Goal: Transaction & Acquisition: Purchase product/service

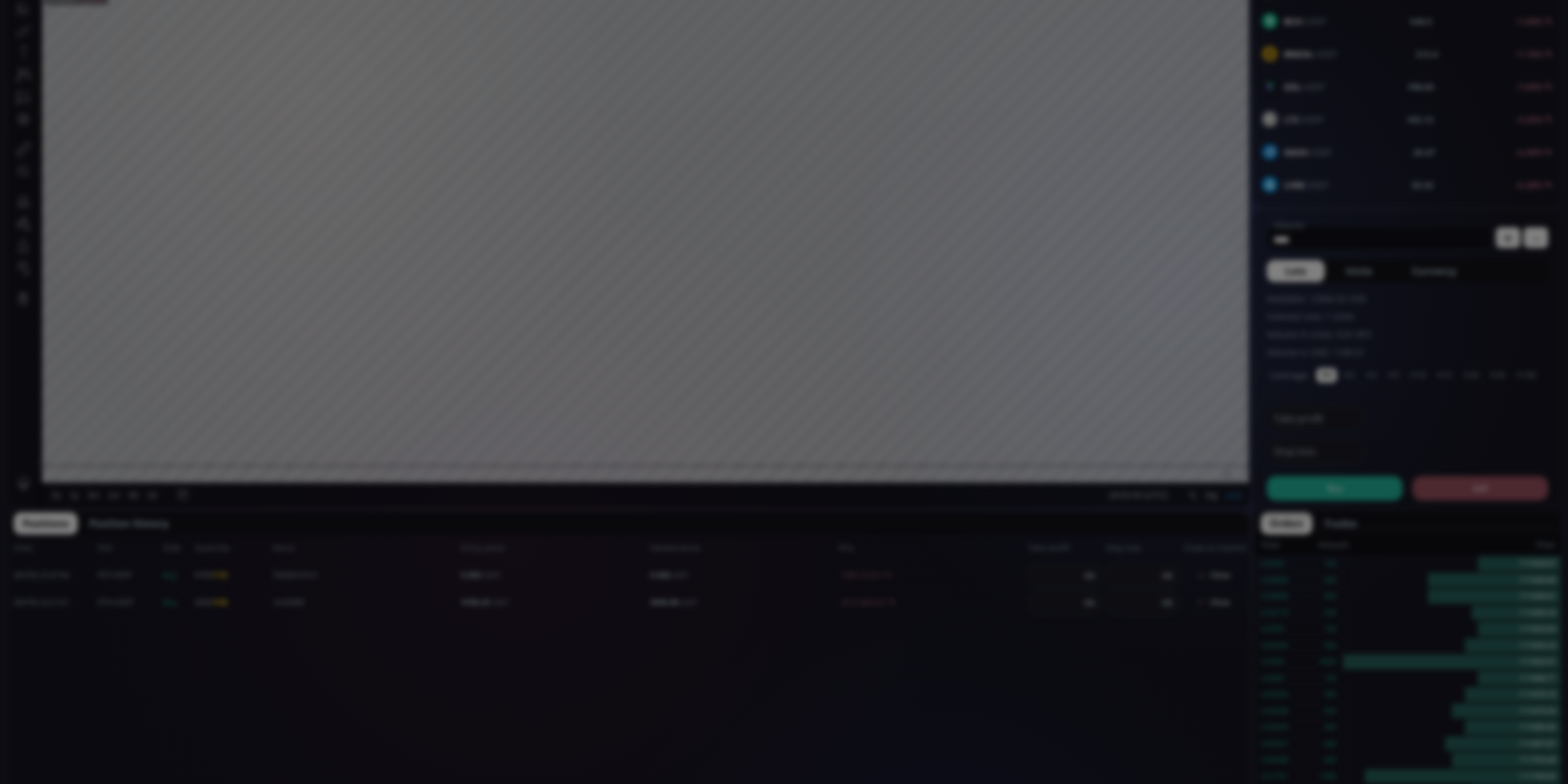
scroll to position [175, 0]
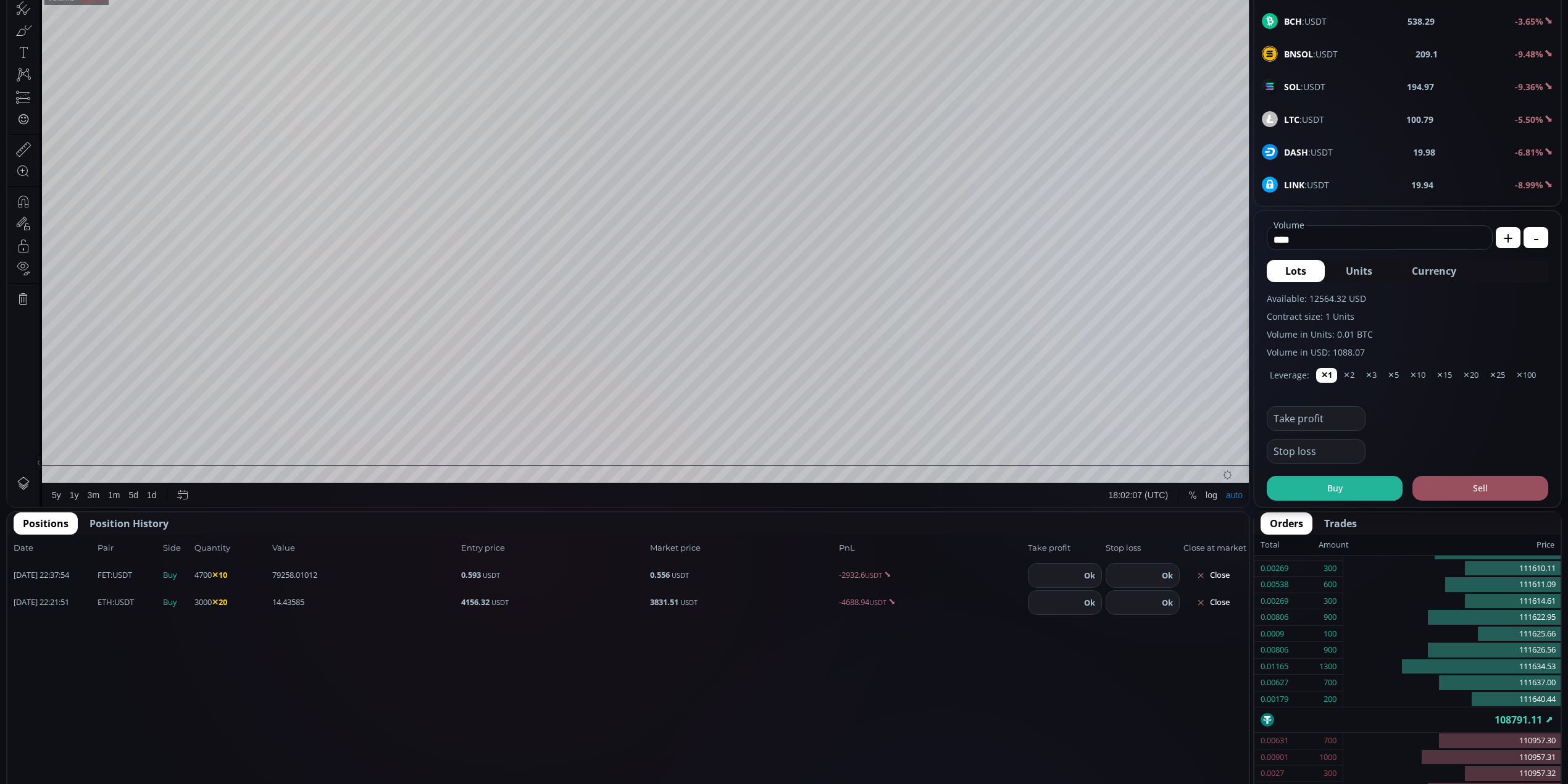
click at [1055, 716] on div "Date Pair Side Value Quantity Entry price Market price PnL Take profit Stop los…" at bounding box center [627, 726] width 1241 height 383
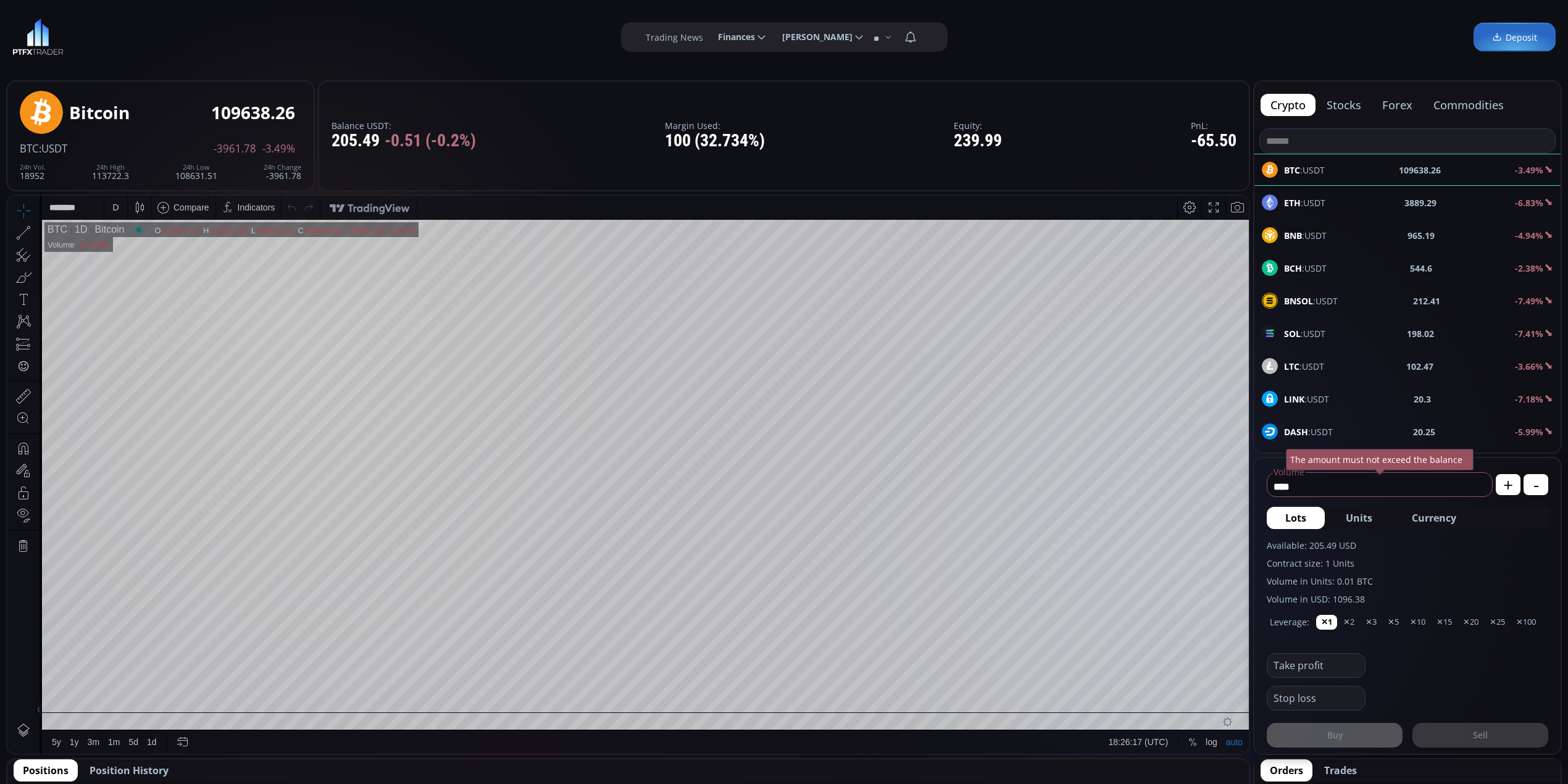
scroll to position [82, 0]
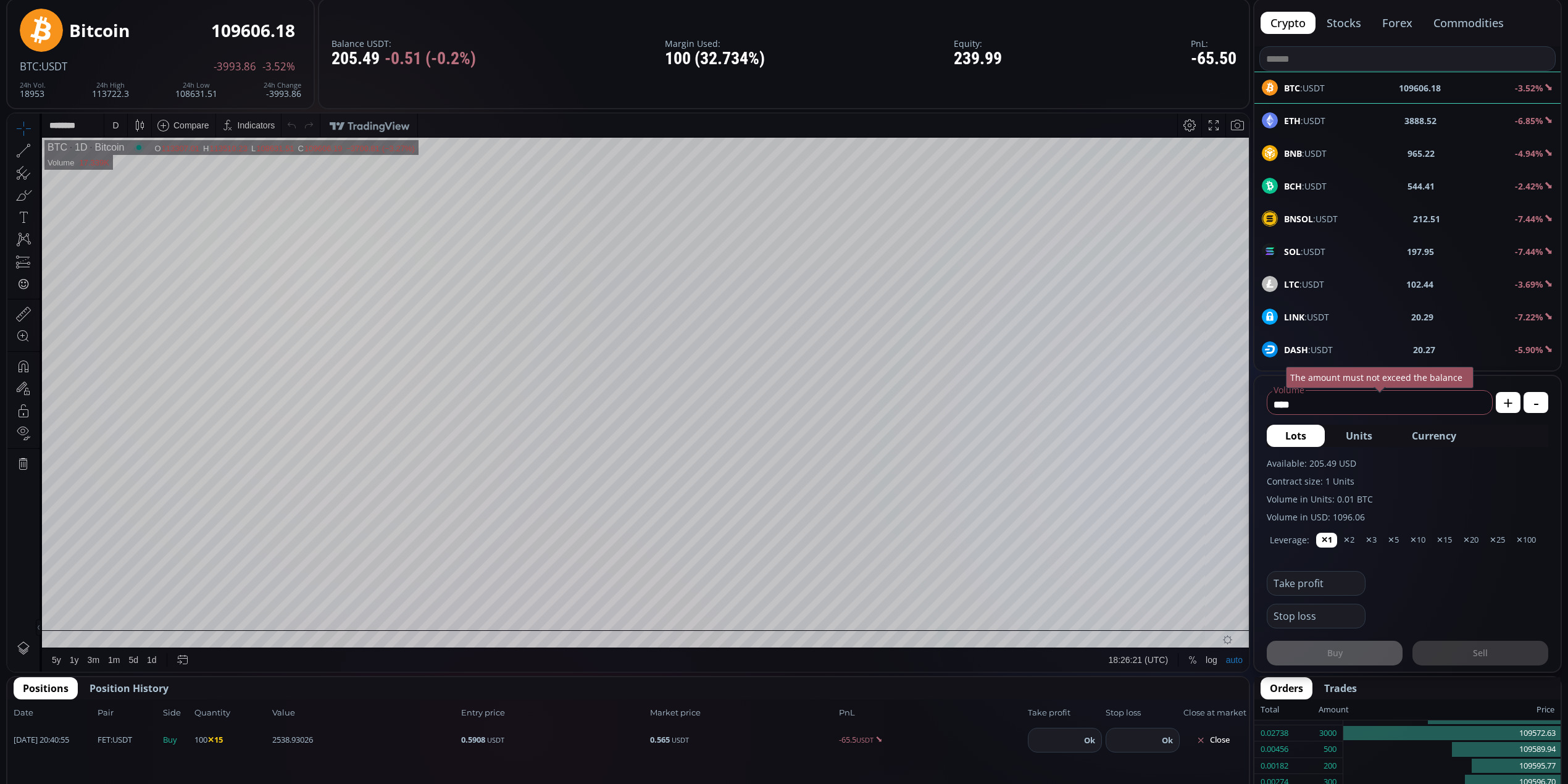
click at [1213, 742] on button "Close" at bounding box center [1213, 740] width 59 height 20
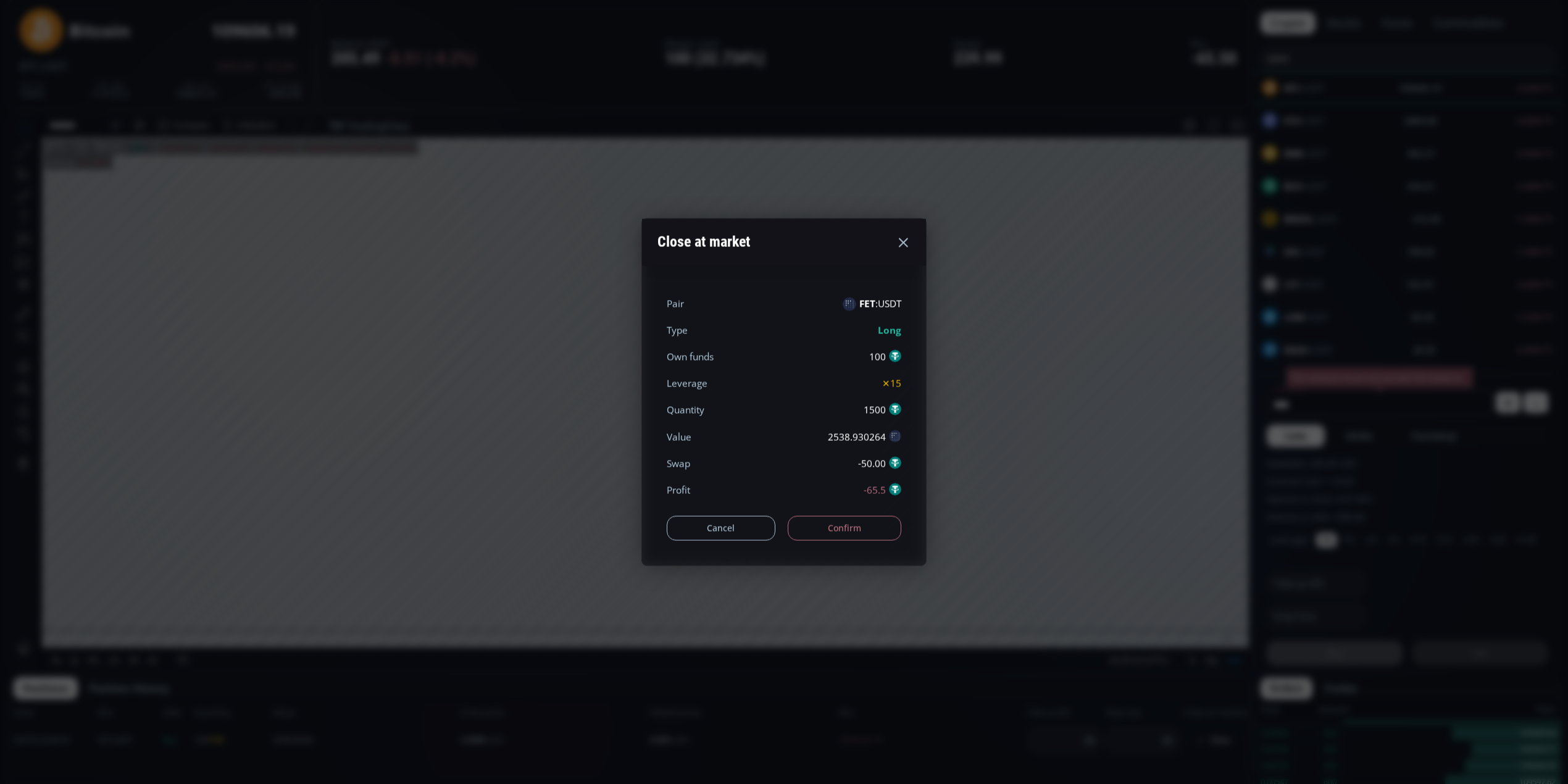
click at [827, 527] on button "Confirm" at bounding box center [844, 528] width 114 height 25
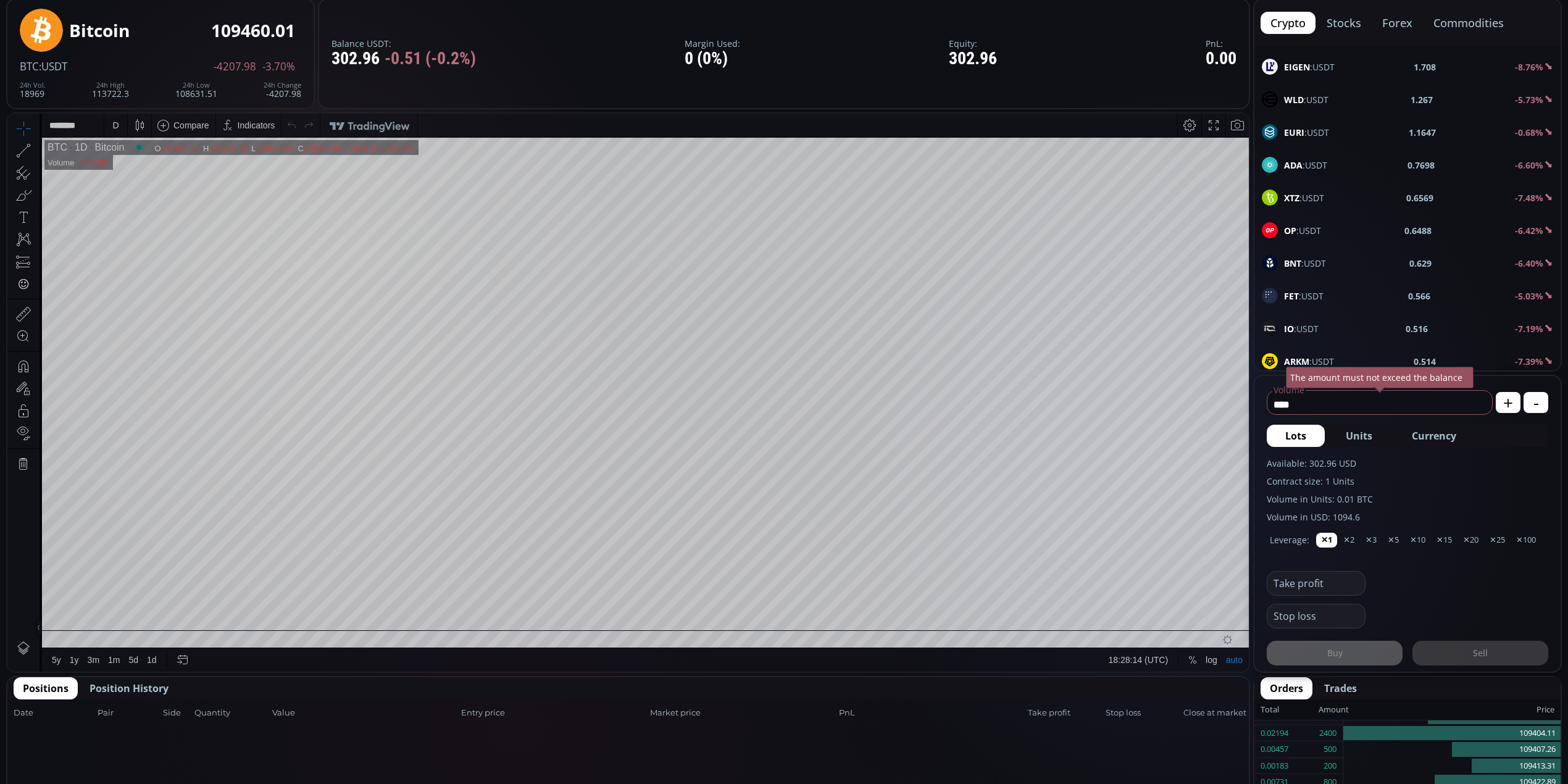
scroll to position [905, 0]
click at [1359, 138] on div "FET :USDT 0.566 -5.03%" at bounding box center [1407, 132] width 291 height 16
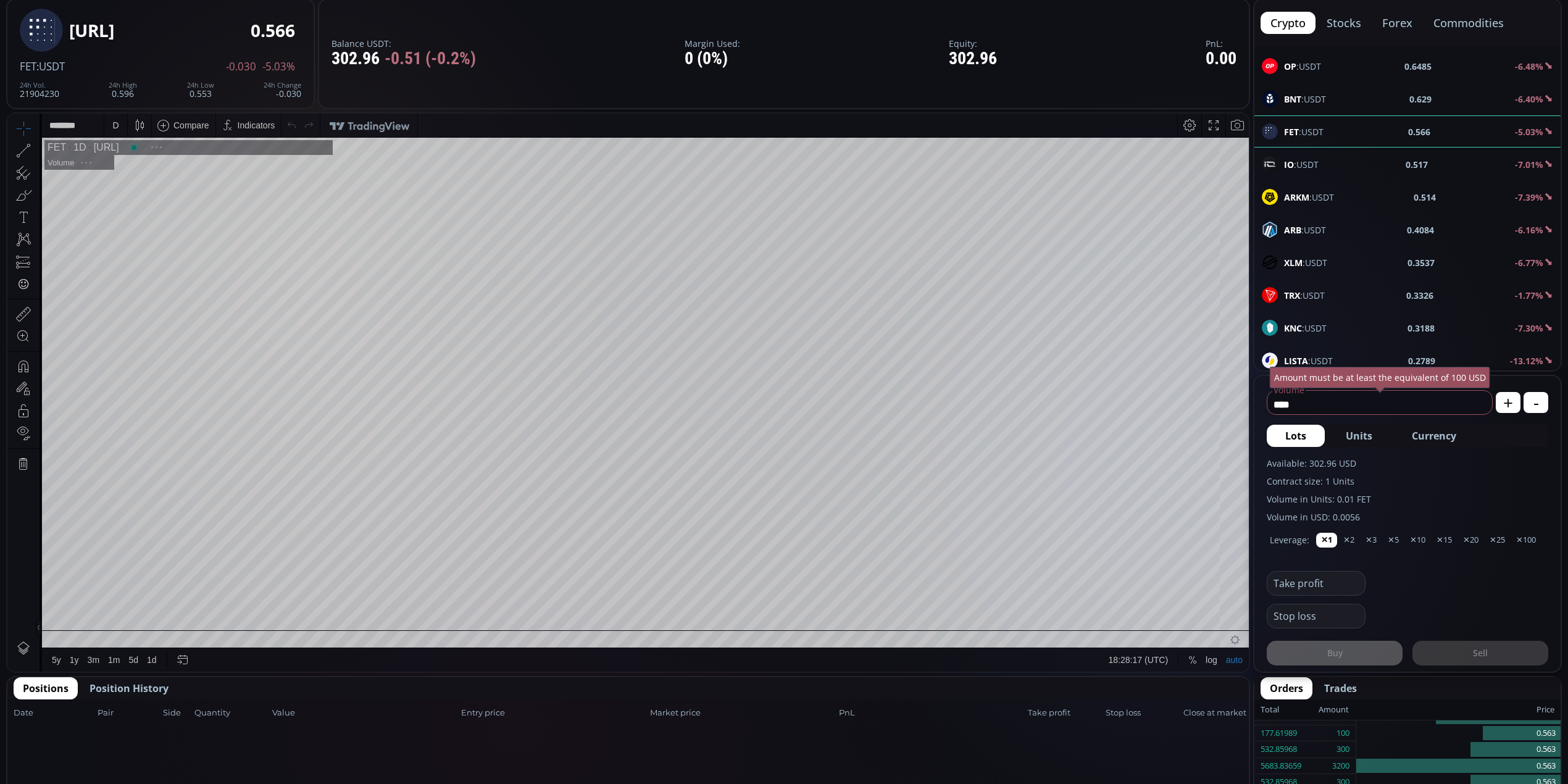
click at [1427, 437] on span "Currency" at bounding box center [1434, 436] width 45 height 15
click at [1477, 403] on use at bounding box center [1477, 404] width 7 height 7
click at [139, 686] on span "Position History" at bounding box center [129, 688] width 79 height 15
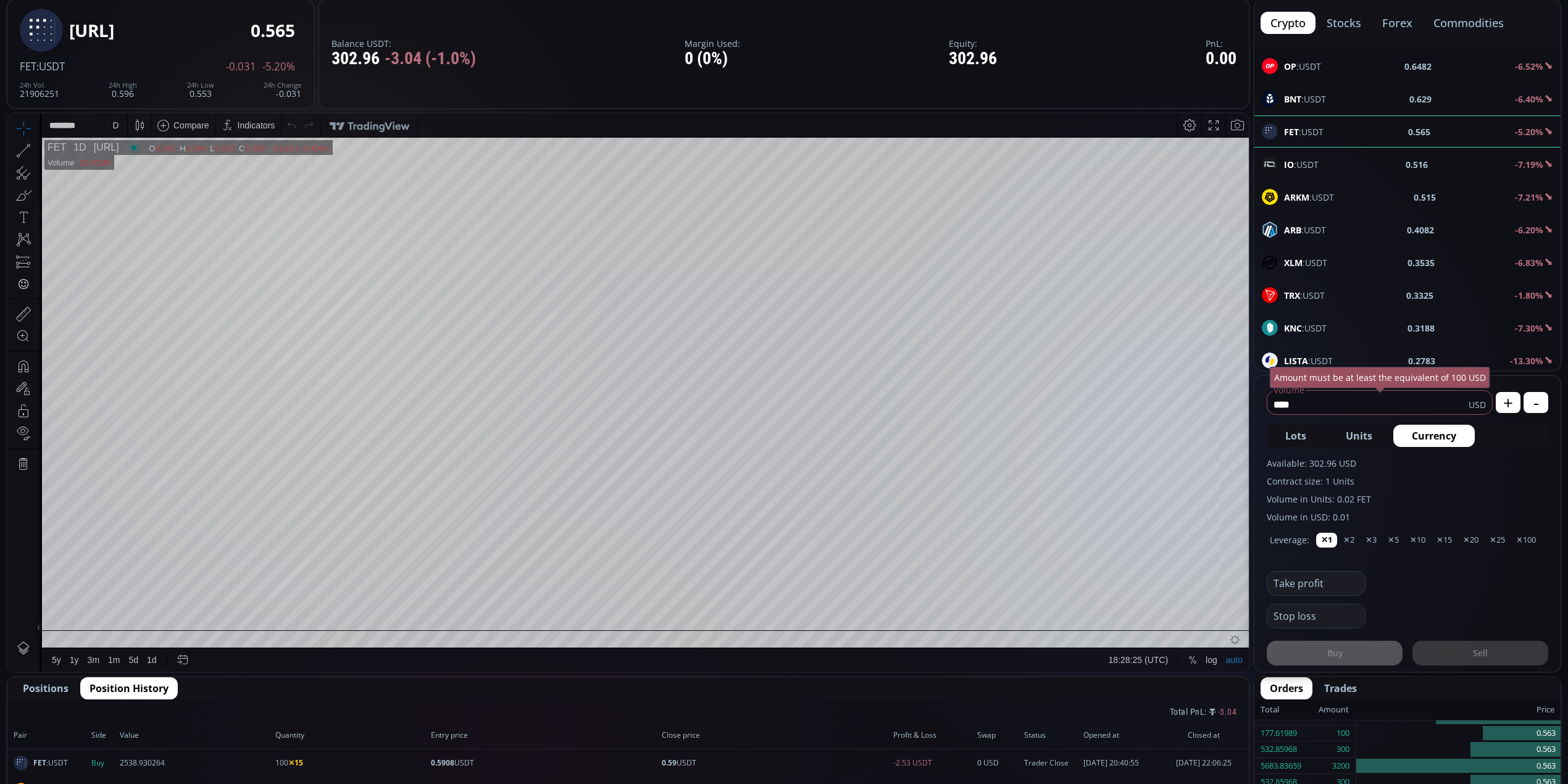
click at [1323, 404] on input "****" at bounding box center [1368, 405] width 201 height 20
type input "*"
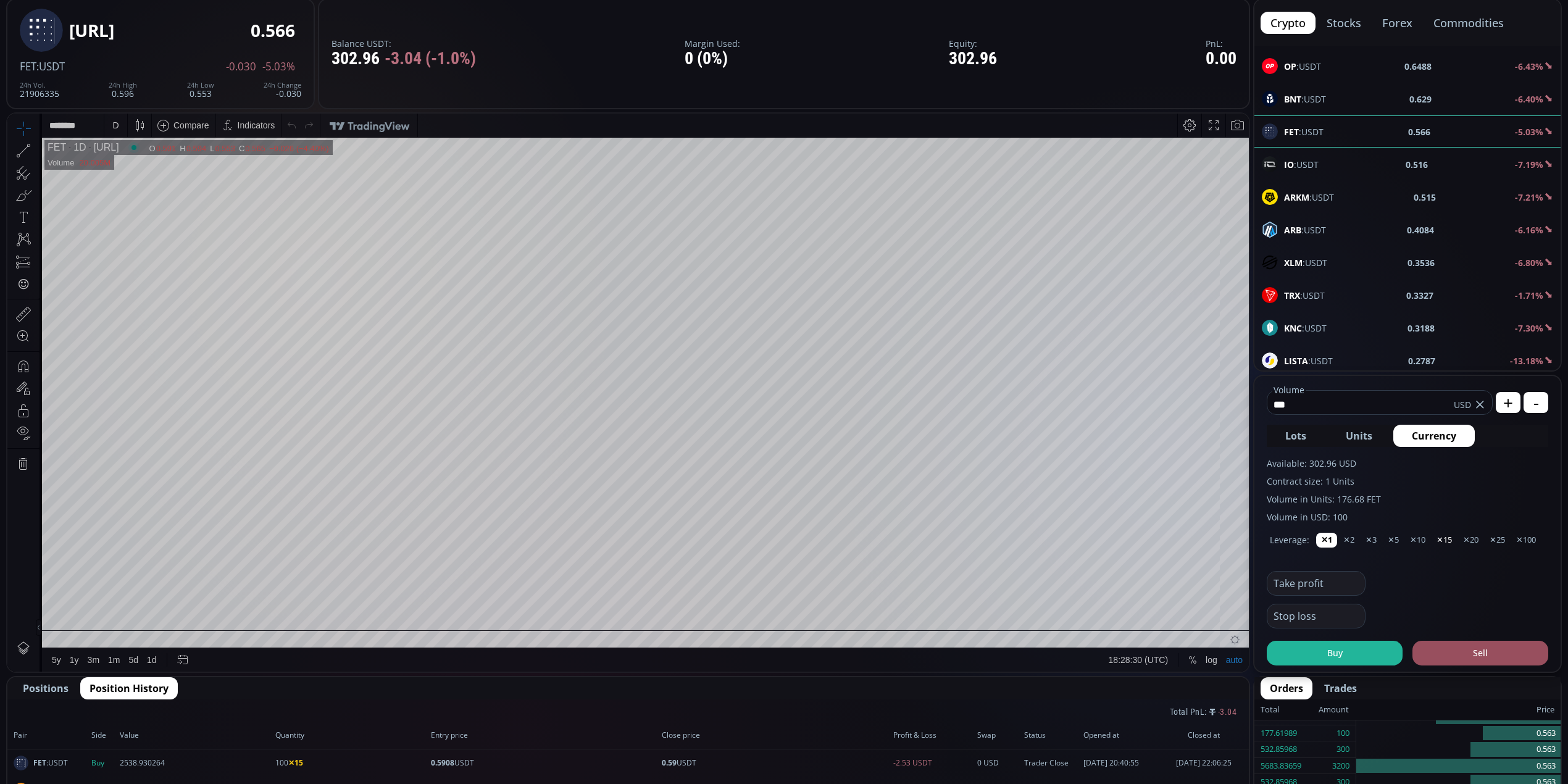
type input "***"
click at [1445, 539] on button "✕15" at bounding box center [1444, 540] width 25 height 15
click at [1461, 653] on button "Sell" at bounding box center [1480, 653] width 136 height 25
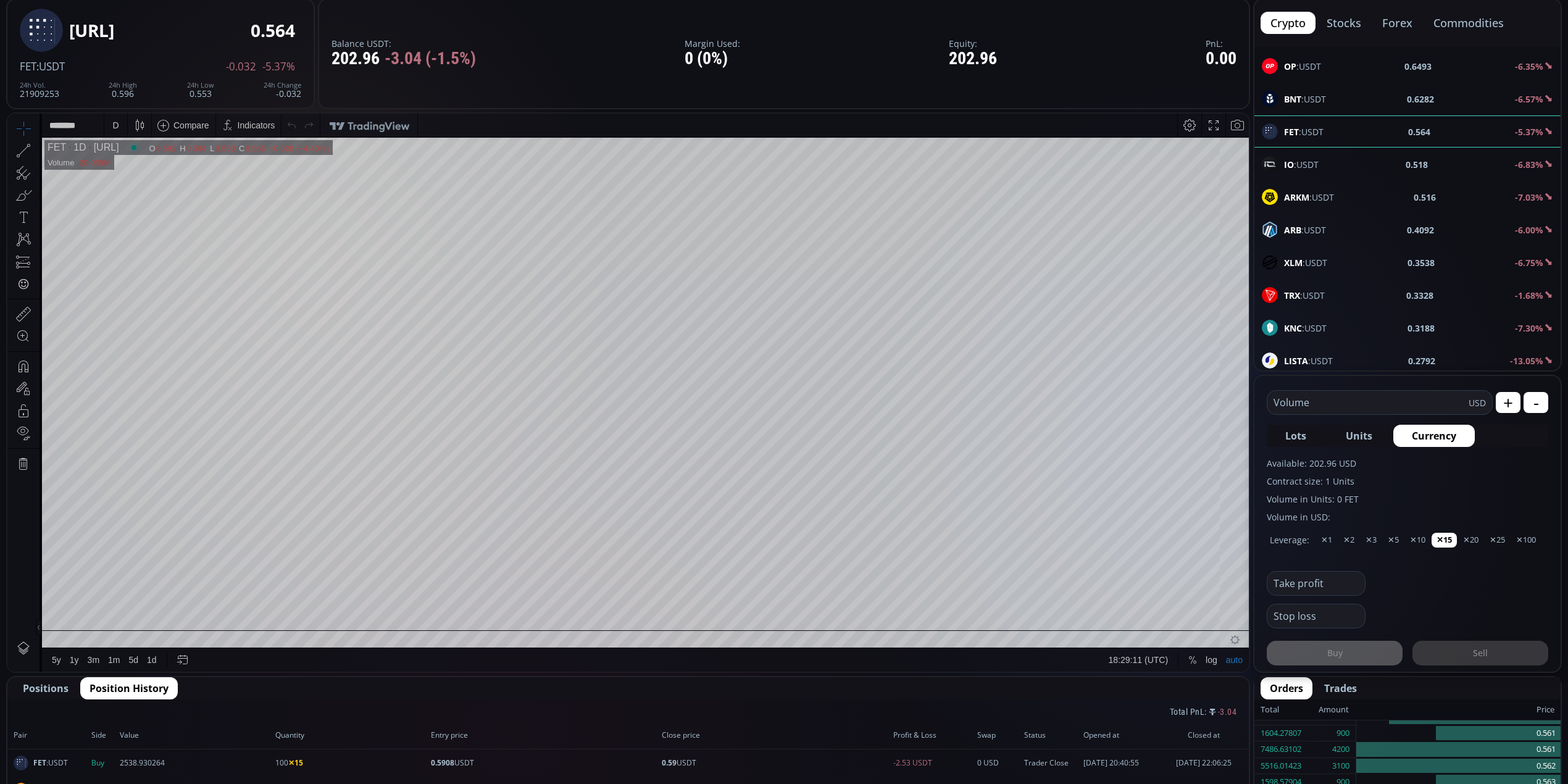
click at [1072, 700] on div "Total PnL: -3.04" at bounding box center [627, 710] width 1241 height 22
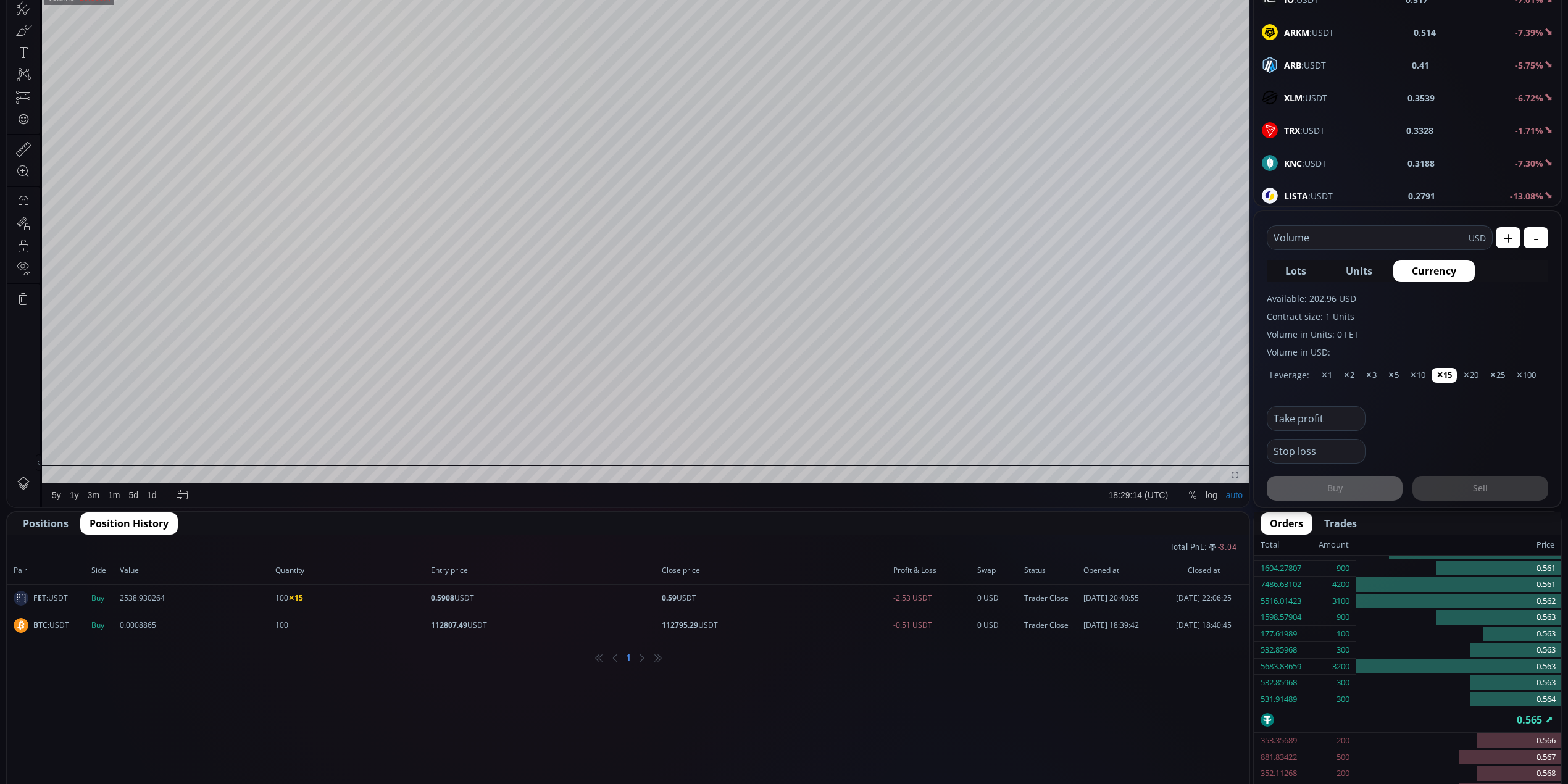
click at [25, 521] on span "Positions" at bounding box center [45, 524] width 46 height 15
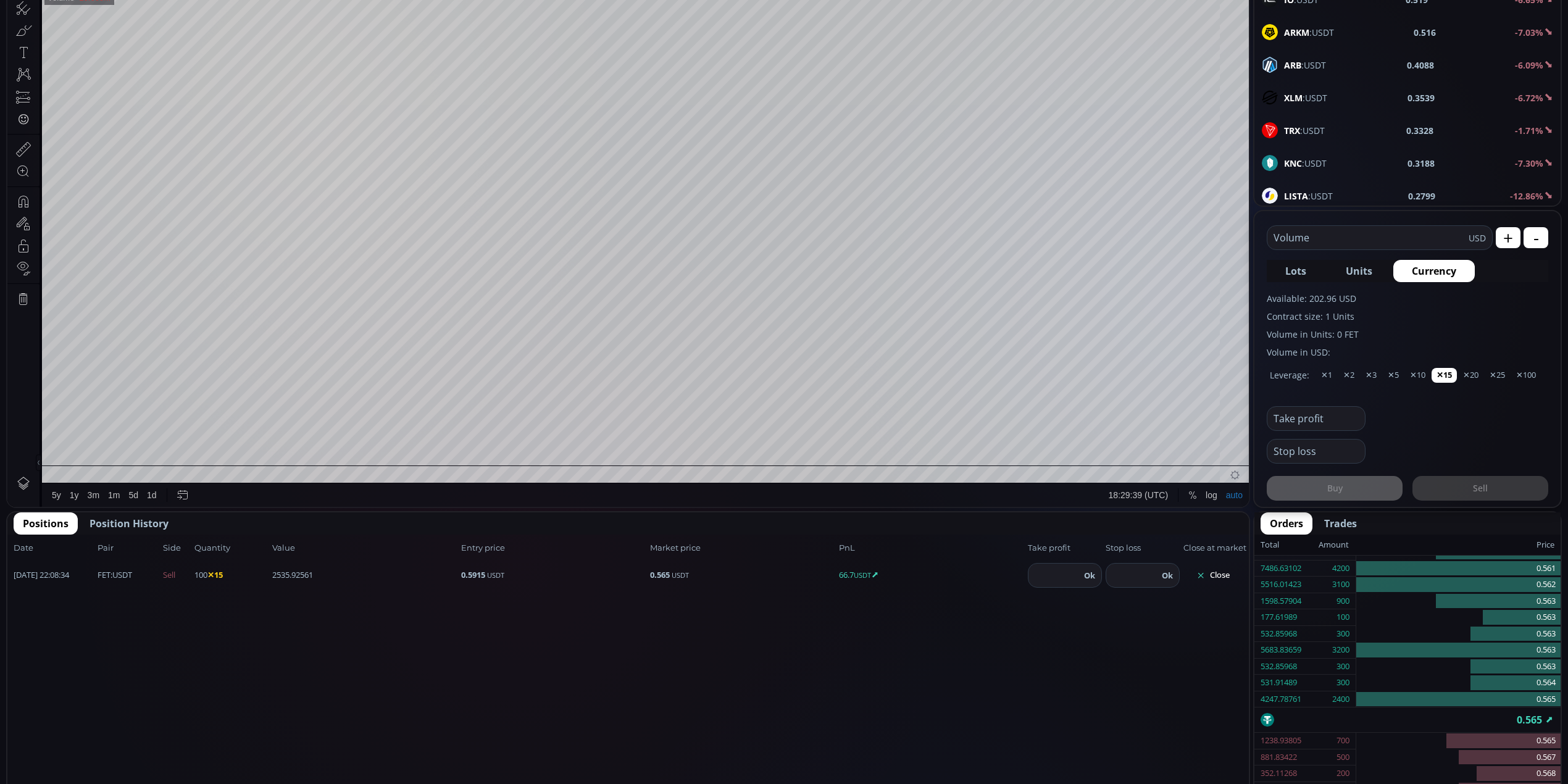
click at [1238, 569] on button "Close" at bounding box center [1213, 575] width 59 height 20
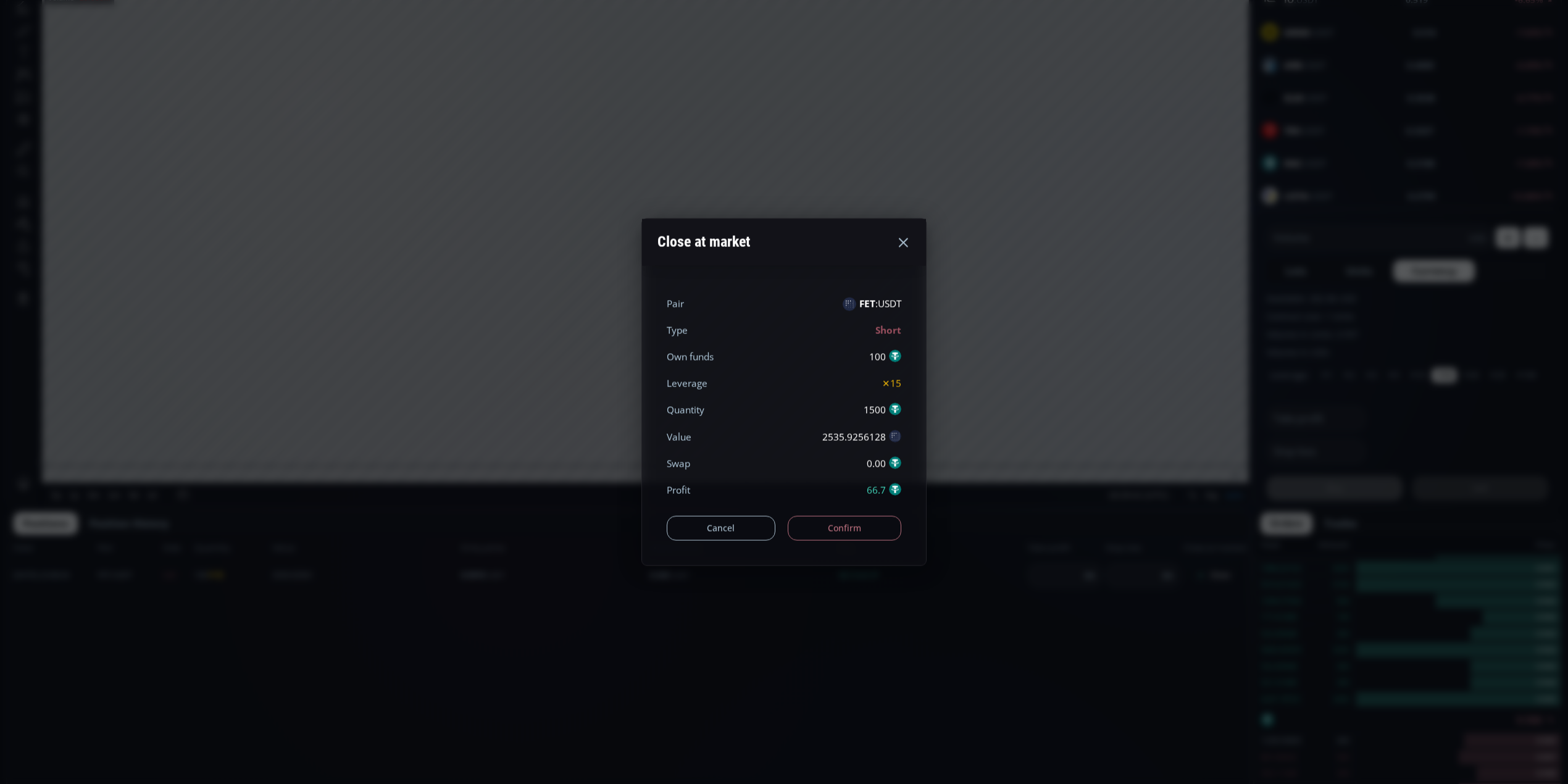
click at [860, 531] on button "Confirm" at bounding box center [844, 528] width 114 height 25
